Goal: Task Accomplishment & Management: Use online tool/utility

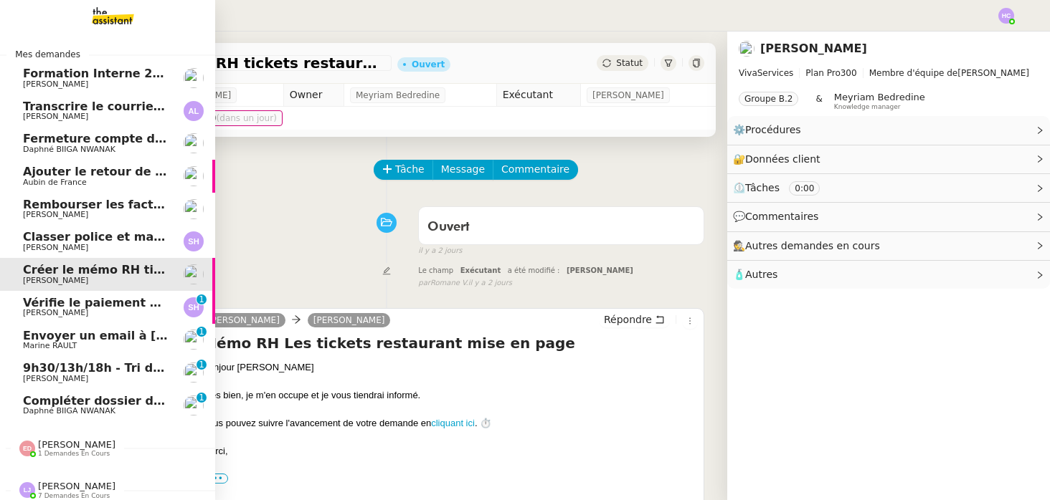
click at [82, 373] on span "9h30/13h/18h - Tri de la boite mail PRO - 12 septembre 2025" at bounding box center [218, 368] width 391 height 14
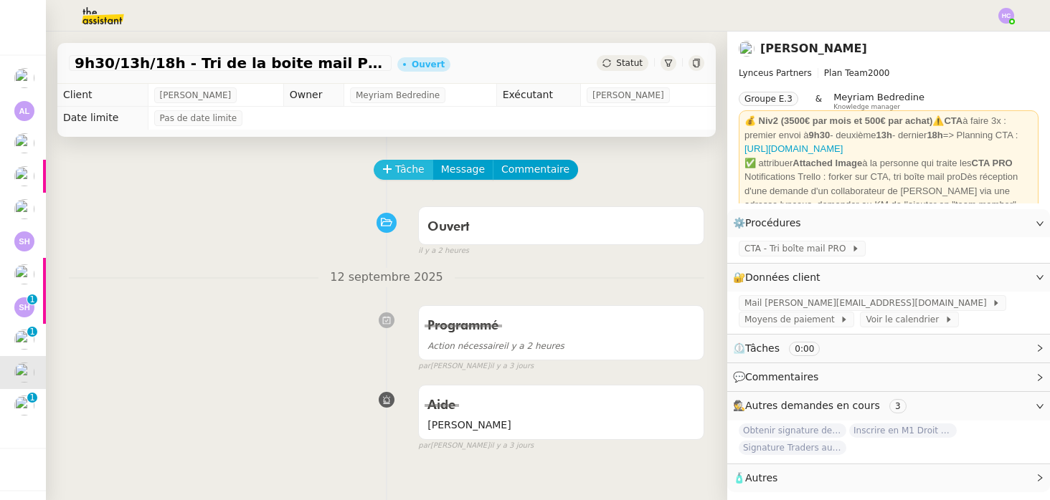
click at [392, 163] on button "Tâche" at bounding box center [404, 170] width 60 height 20
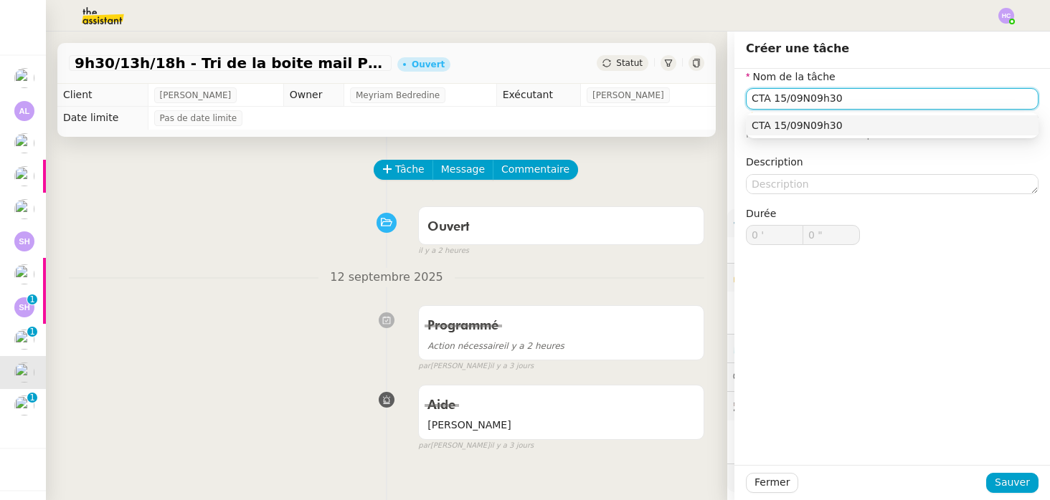
click at [802, 103] on input "CTA 15/09N09h30" at bounding box center [892, 98] width 293 height 21
type input "CTA [DATE] 09h30"
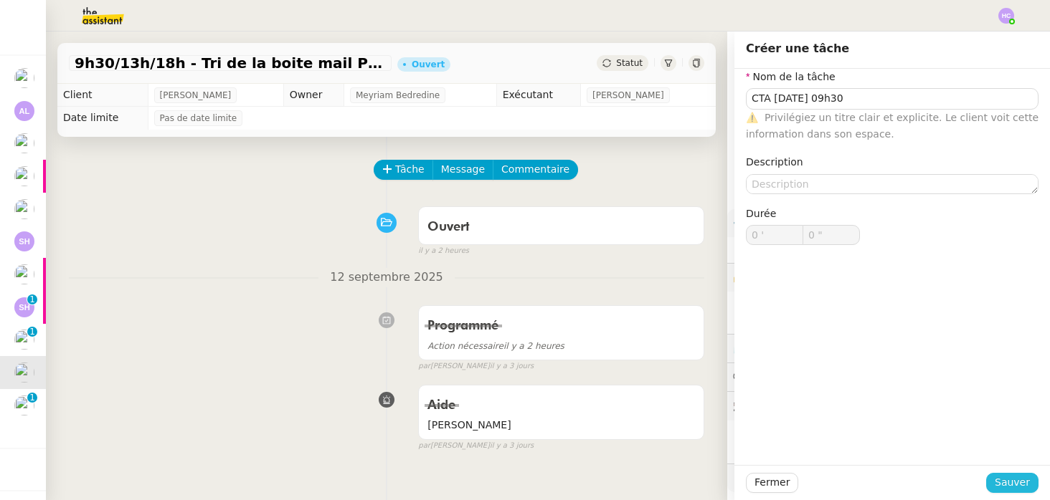
click at [1012, 481] on span "Sauver" at bounding box center [1011, 483] width 35 height 16
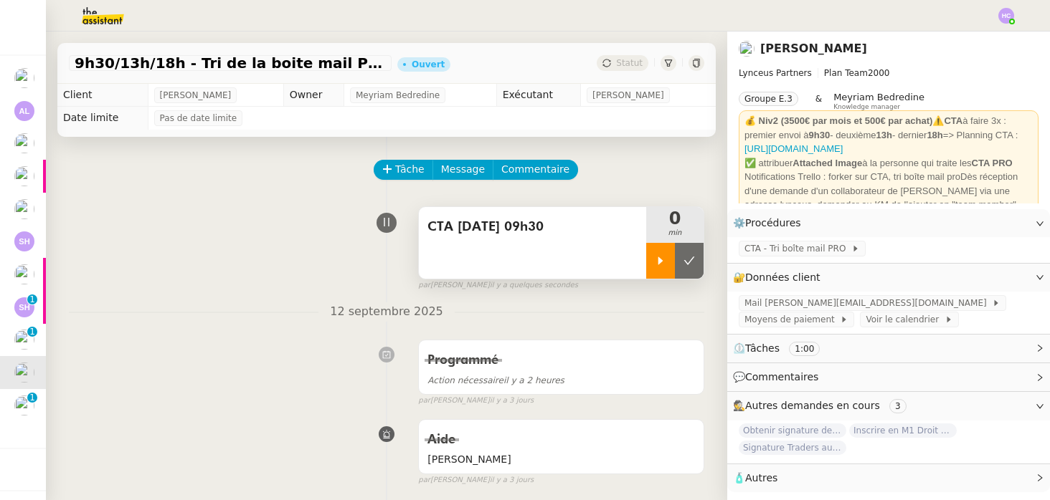
click at [653, 267] on div at bounding box center [660, 261] width 29 height 36
